Goal: Navigation & Orientation: Find specific page/section

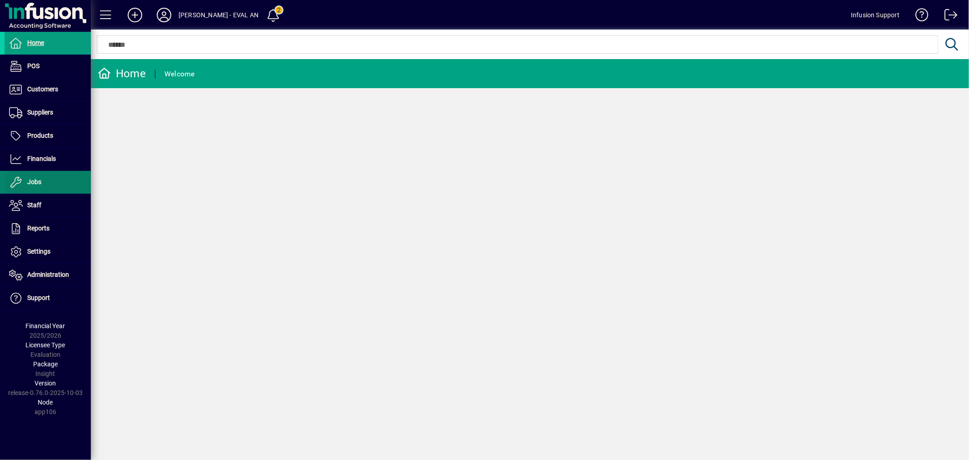
click at [29, 182] on span "Jobs" at bounding box center [34, 181] width 14 height 7
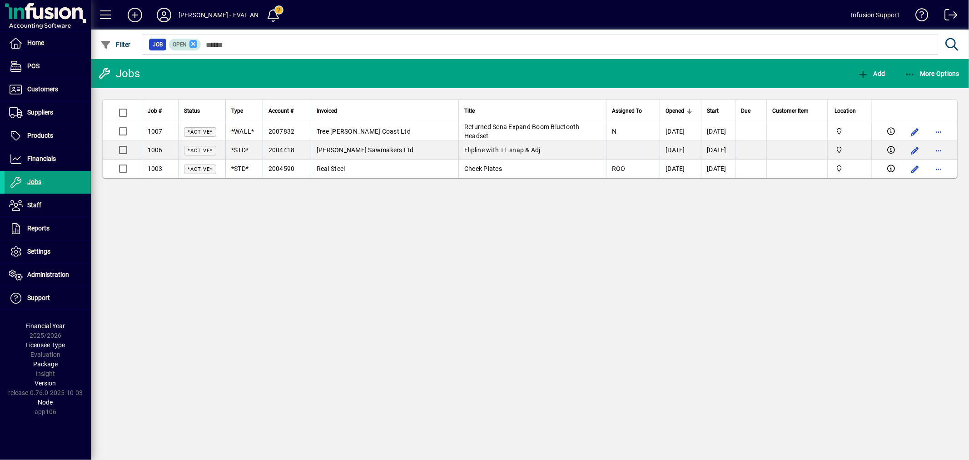
click at [194, 45] on icon at bounding box center [193, 44] width 8 height 8
click at [452, 278] on div "Jobs Add More Options Job # Status Type Account # Invoiced Title Assigned To Op…" at bounding box center [530, 259] width 878 height 401
click at [473, 291] on div "Jobs Add More Options Job # Status Type Account # Invoiced Title Assigned To Op…" at bounding box center [530, 259] width 878 height 401
click at [61, 93] on span at bounding box center [48, 90] width 86 height 22
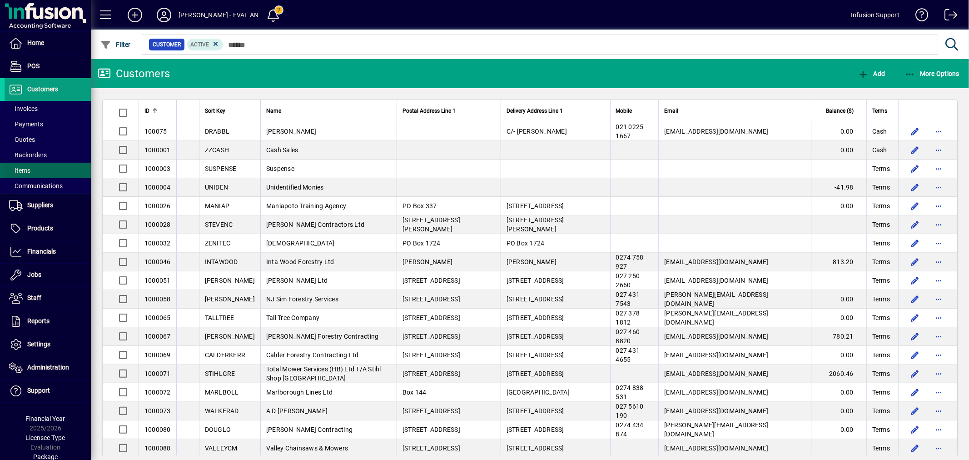
click at [32, 169] on span at bounding box center [48, 170] width 86 height 22
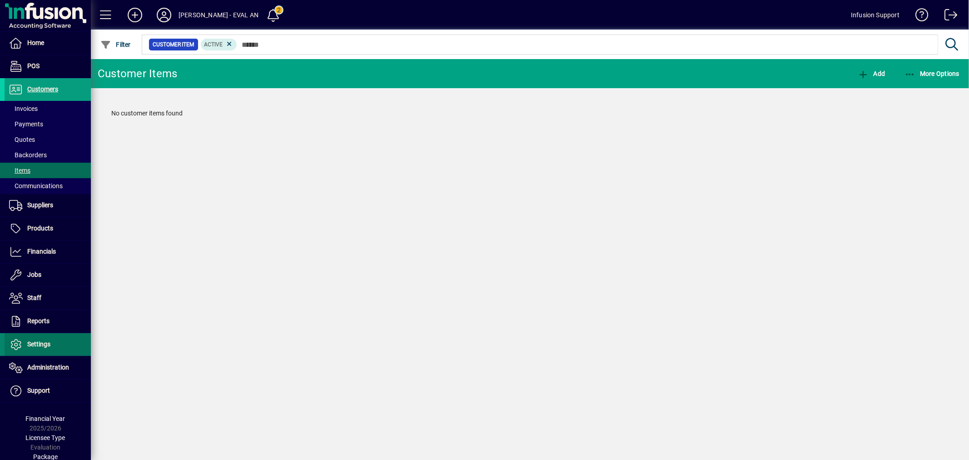
click at [50, 337] on span at bounding box center [48, 344] width 86 height 22
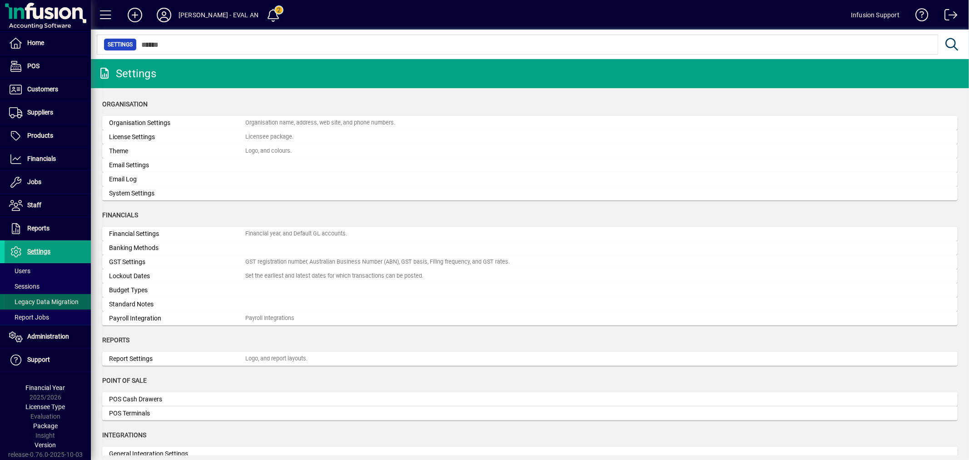
click at [32, 303] on span "Legacy Data Migration" at bounding box center [44, 301] width 70 height 7
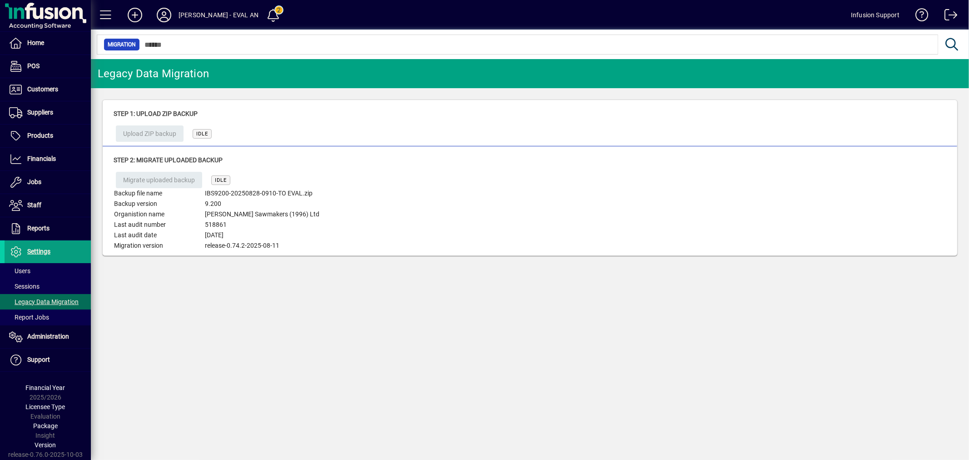
click at [271, 314] on div "Legacy Data Migration Step 1: Upload ZIP backup Upload ZIP backup IDLE Step 2: …" at bounding box center [530, 259] width 878 height 401
click at [43, 186] on span at bounding box center [48, 182] width 86 height 22
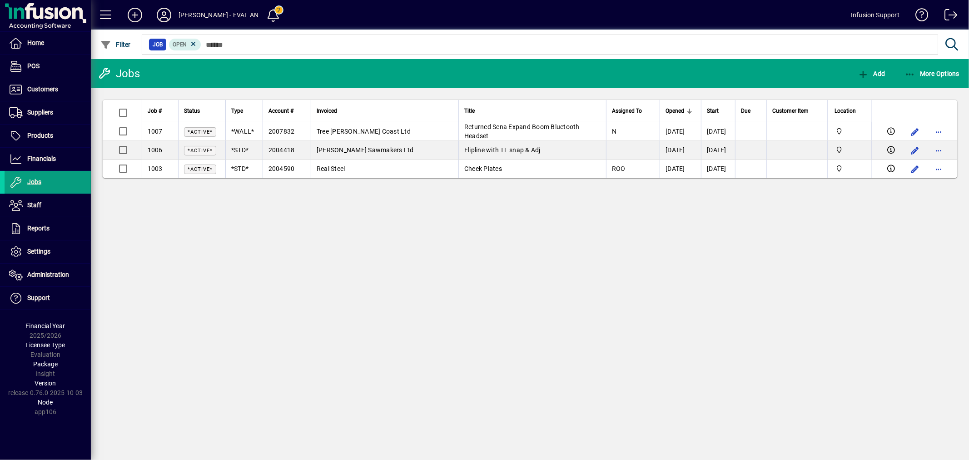
click at [538, 287] on div "Jobs Add More Options Job # Status Type Account # Invoiced Title Assigned To Op…" at bounding box center [530, 259] width 878 height 401
click at [193, 43] on icon at bounding box center [193, 44] width 8 height 8
click at [459, 284] on div "Jobs Add More Options Job # Status Type Account # Invoiced Title Assigned To Op…" at bounding box center [530, 259] width 878 height 401
click at [751, 283] on div "Jobs Add More Options Job # Status Type Account # Invoiced Title Assigned To Op…" at bounding box center [530, 259] width 878 height 401
click at [364, 296] on div "Jobs Add More Options Job # Status Type Account # Invoiced Title Assigned To Op…" at bounding box center [530, 259] width 878 height 401
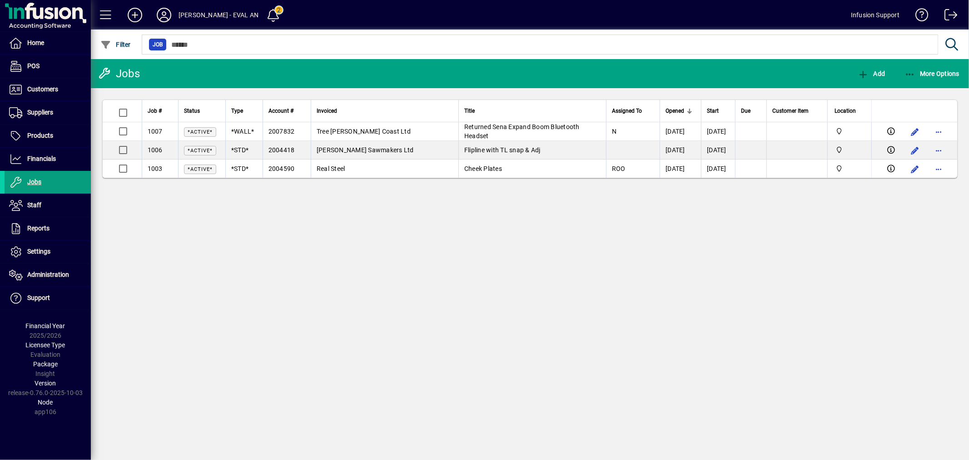
click at [470, 258] on div "Jobs Add More Options Job # Status Type Account # Invoiced Title Assigned To Op…" at bounding box center [530, 259] width 878 height 401
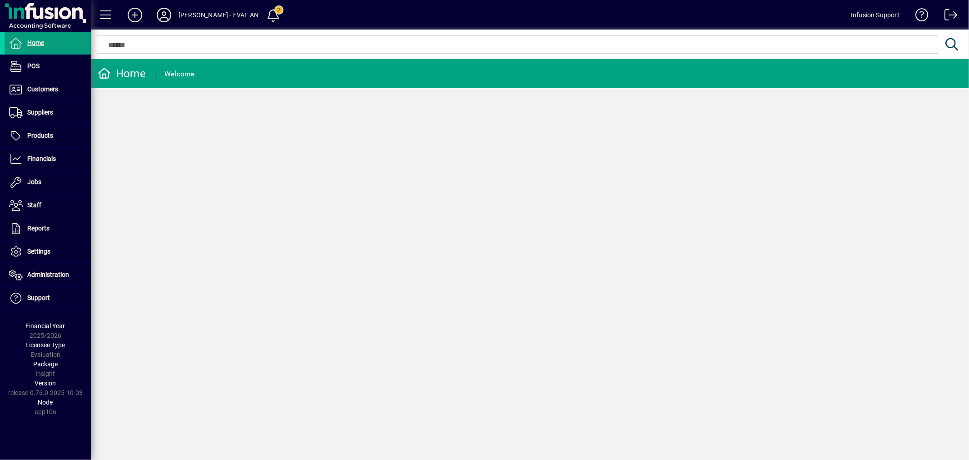
click at [167, 14] on icon at bounding box center [164, 15] width 18 height 15
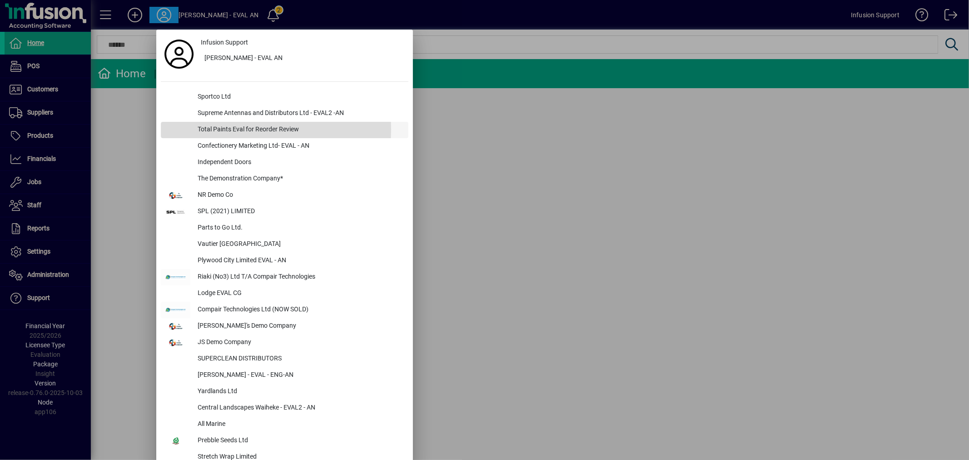
click at [217, 129] on div "Total Paints Eval for Reorder Review" at bounding box center [299, 130] width 218 height 16
